Goal: Task Accomplishment & Management: Manage account settings

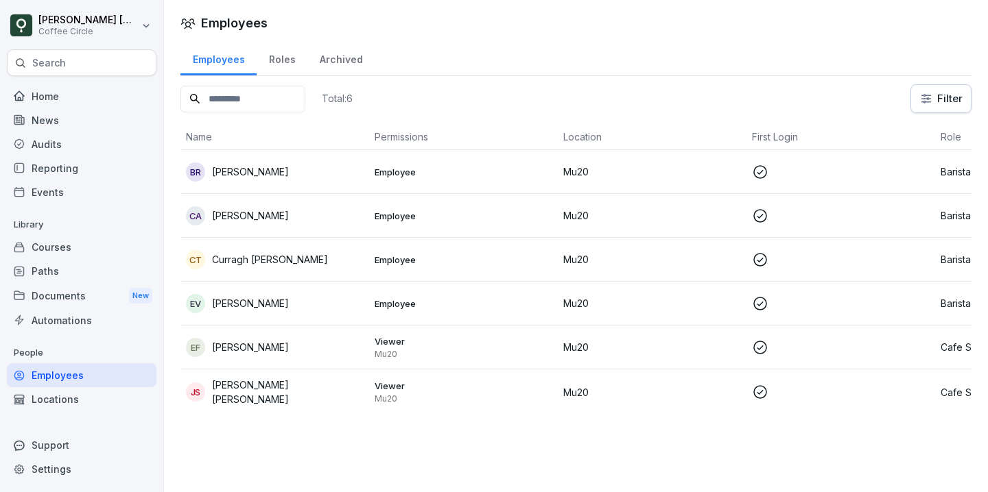
click at [296, 214] on div "CA [PERSON_NAME]" at bounding box center [275, 215] width 178 height 19
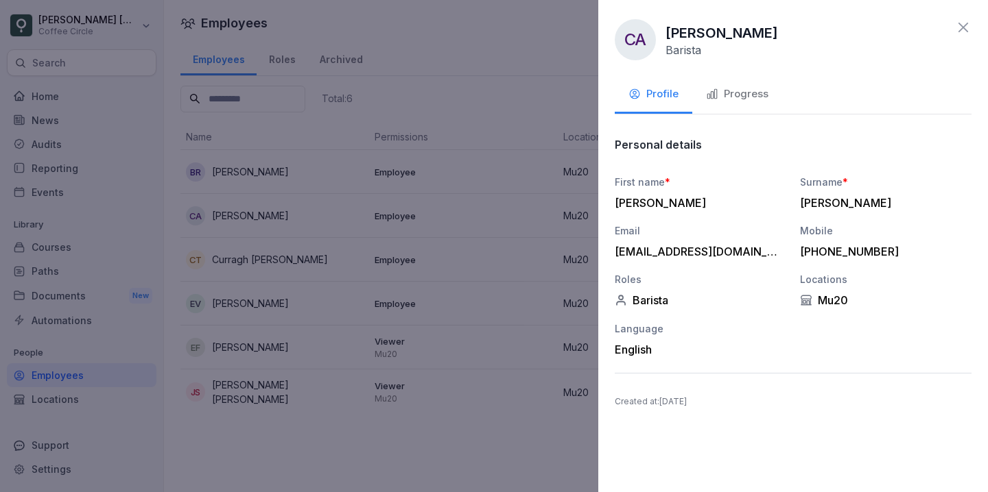
click at [719, 106] on button "Progress" at bounding box center [737, 95] width 90 height 37
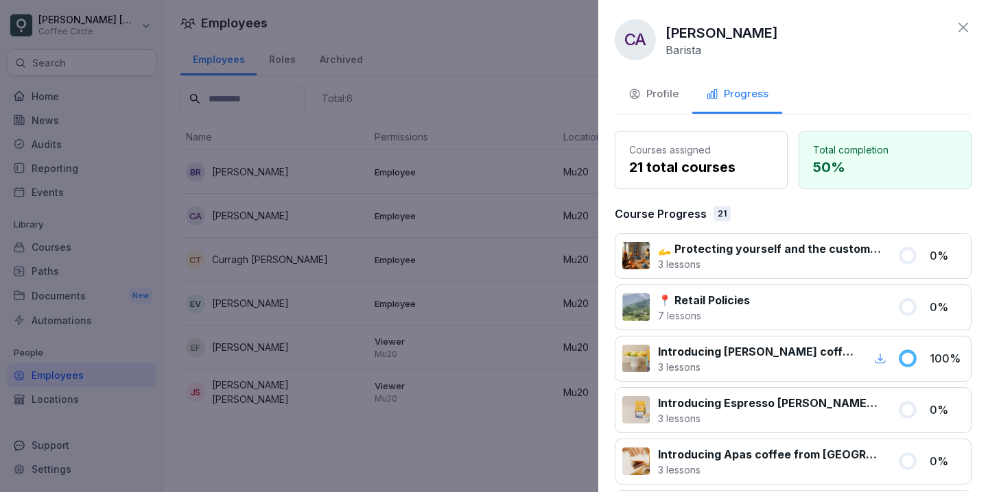
click at [958, 29] on icon at bounding box center [963, 27] width 16 height 16
